Goal: Navigation & Orientation: Find specific page/section

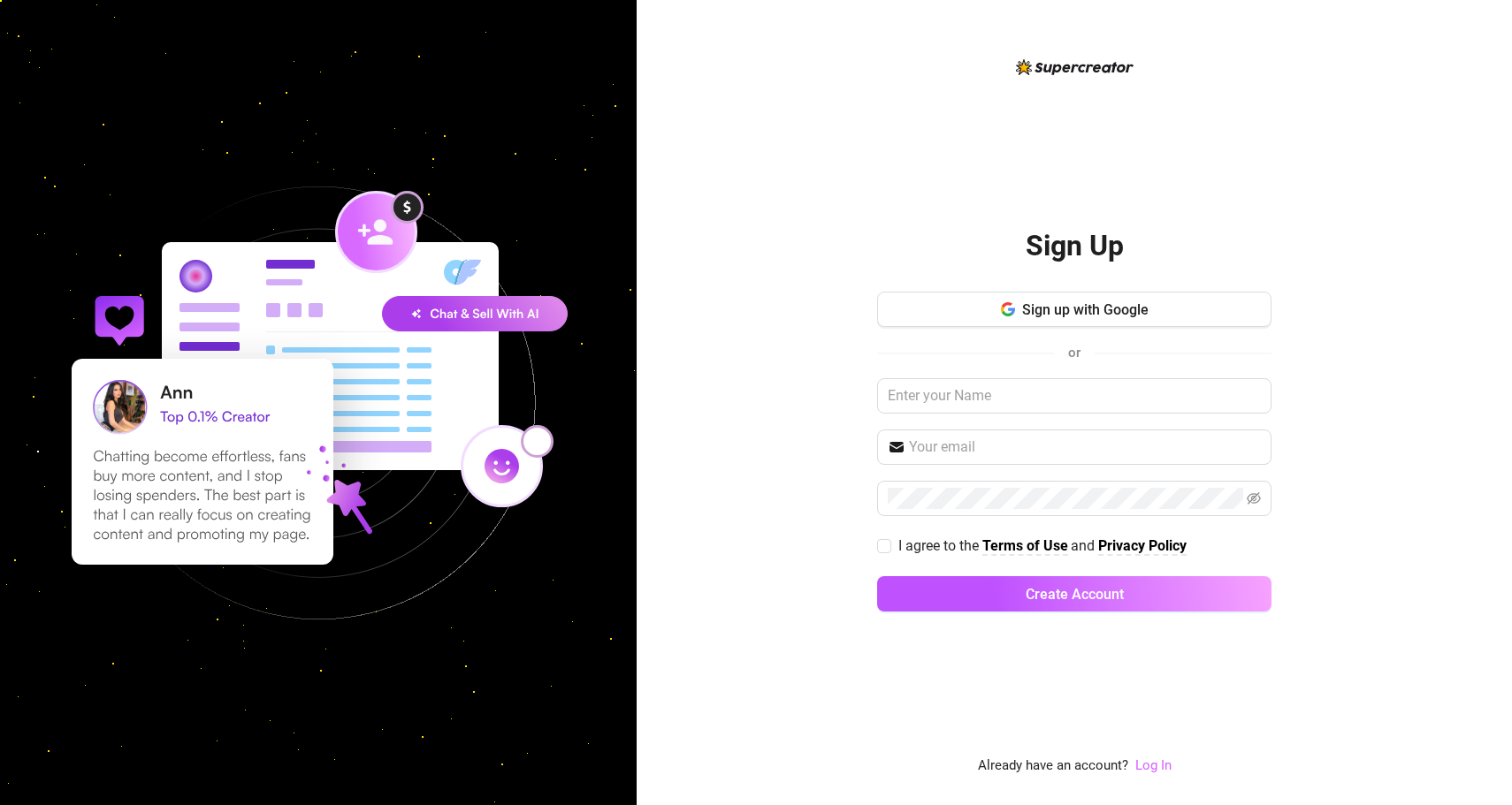
click at [1141, 768] on link "Log In" at bounding box center [1153, 766] width 36 height 16
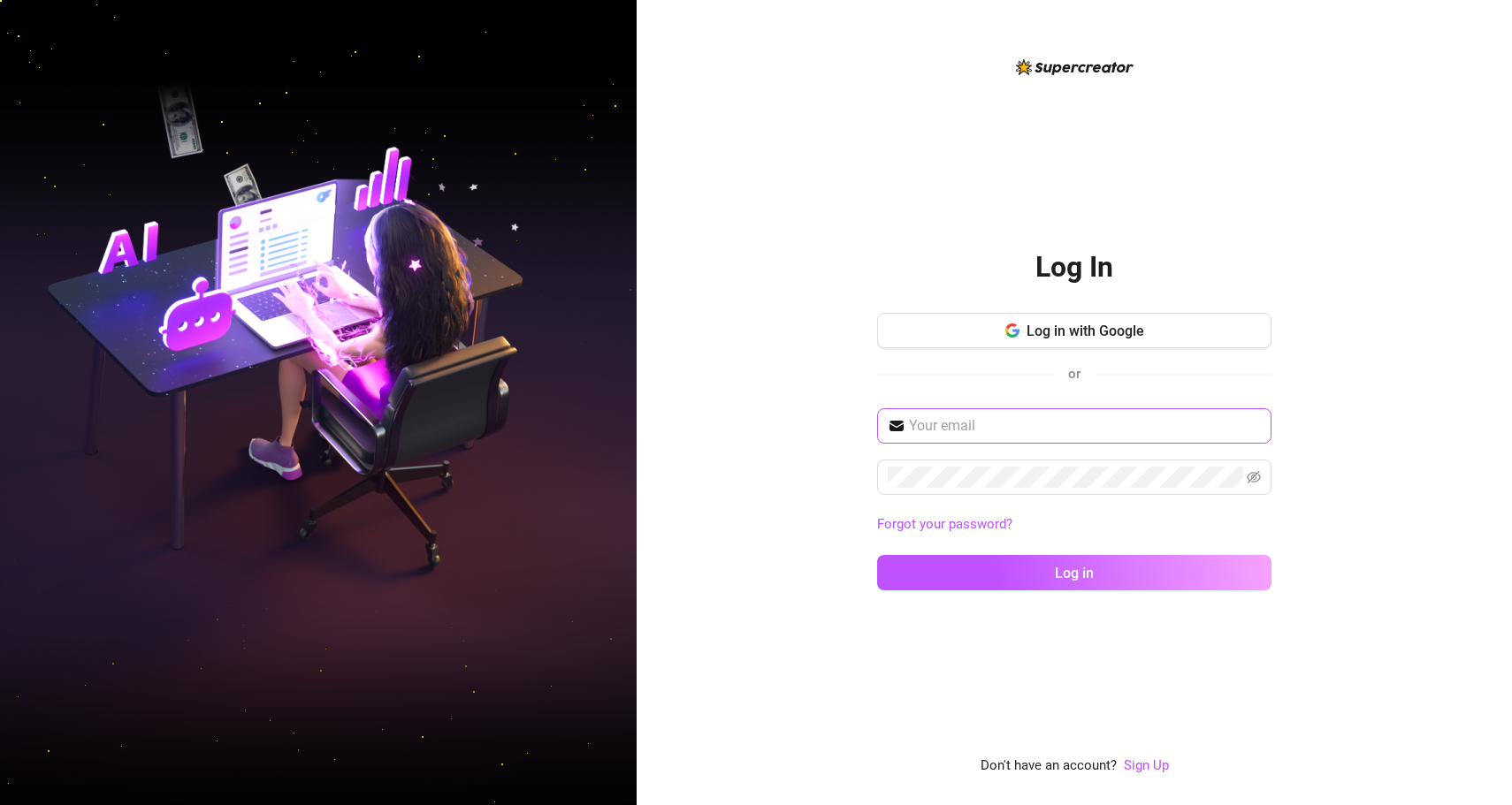
click at [1005, 437] on span at bounding box center [1074, 426] width 395 height 35
type input "[EMAIL_ADDRESS][DOMAIN_NAME]"
click at [1261, 473] on span at bounding box center [1074, 477] width 395 height 35
click at [1258, 475] on icon "eye-invisible" at bounding box center [1253, 477] width 14 height 14
click at [598, 400] on div "Log In Log in with Google or [EMAIL_ADDRESS][DOMAIN_NAME] Forgot your password?…" at bounding box center [756, 402] width 1512 height 805
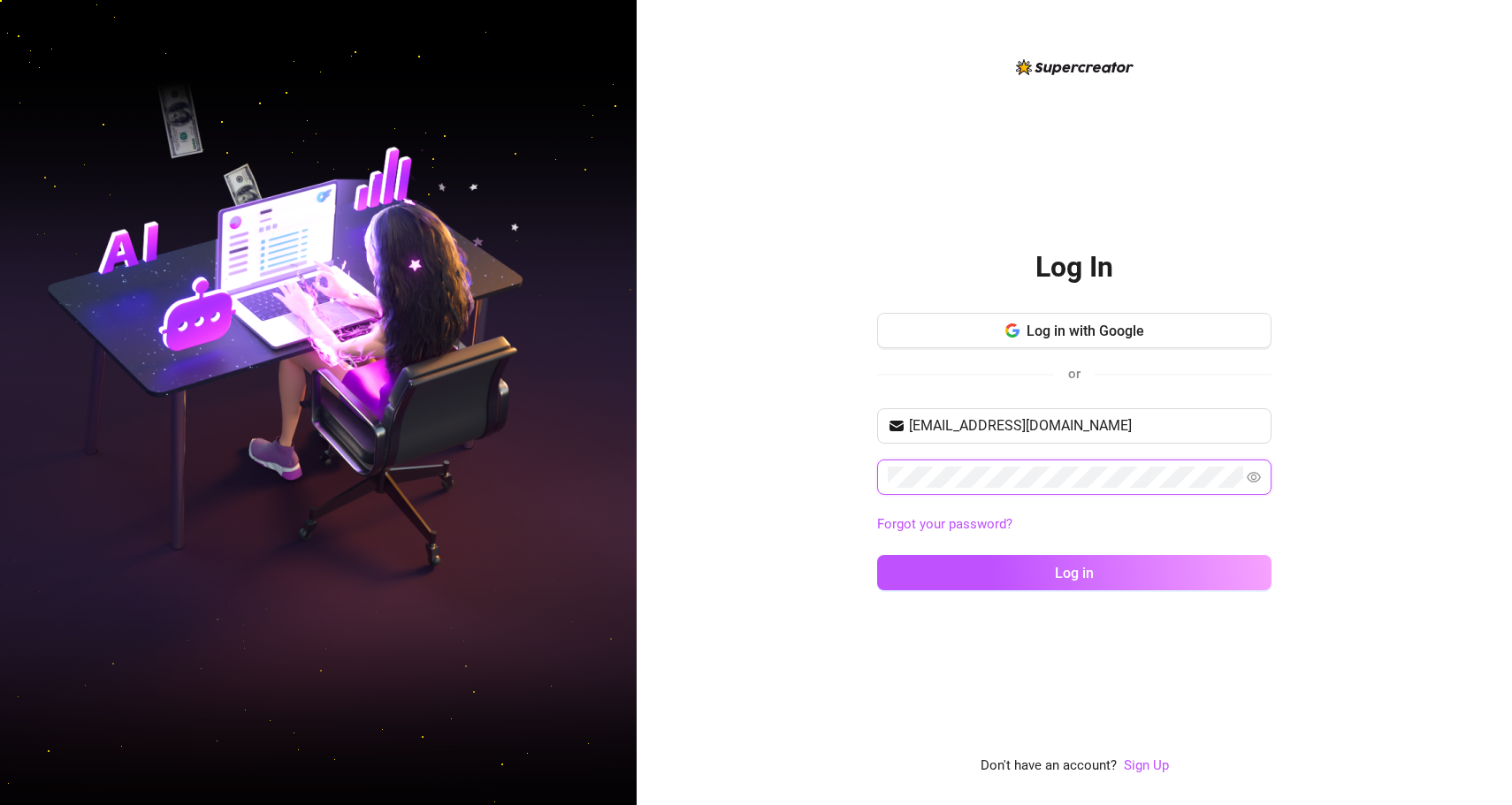
click at [1074, 572] on button "Log in" at bounding box center [1074, 573] width 395 height 35
